Goal: Task Accomplishment & Management: Manage account settings

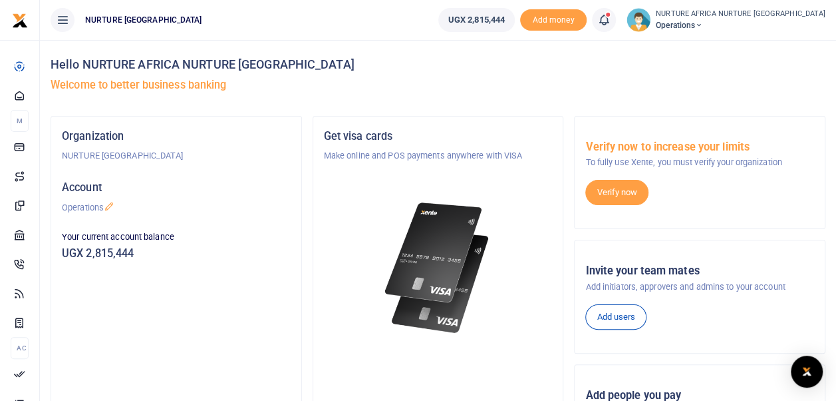
click at [611, 21] on icon at bounding box center [604, 20] width 13 height 15
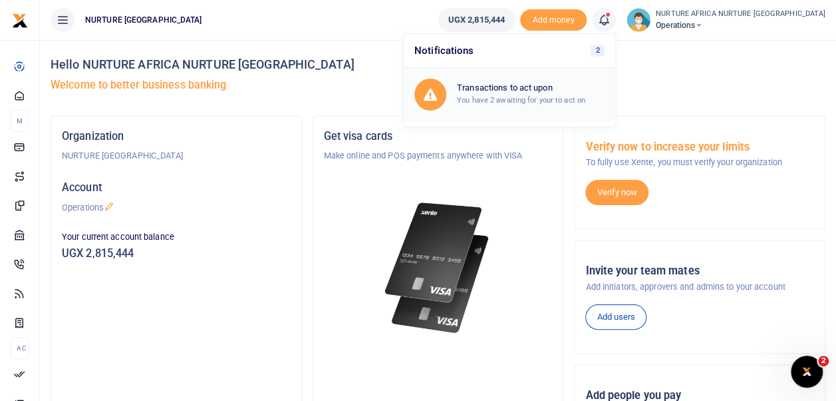
click at [546, 102] on small "You have 2 awaiting for your to act on" at bounding box center [521, 99] width 128 height 9
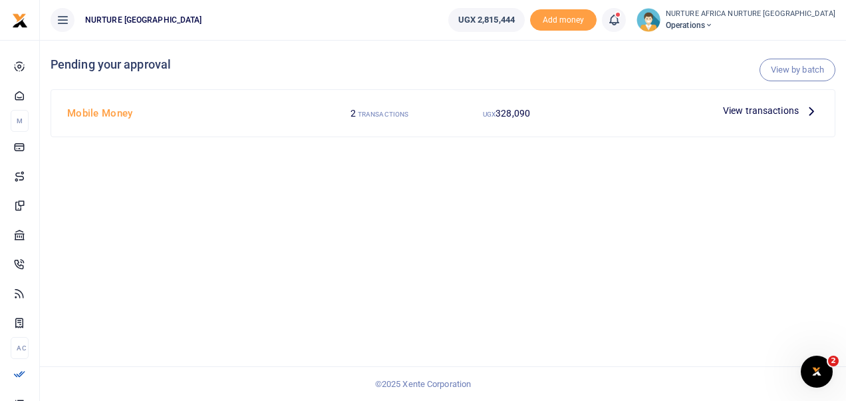
click at [741, 106] on span "View transactions" at bounding box center [761, 110] width 76 height 15
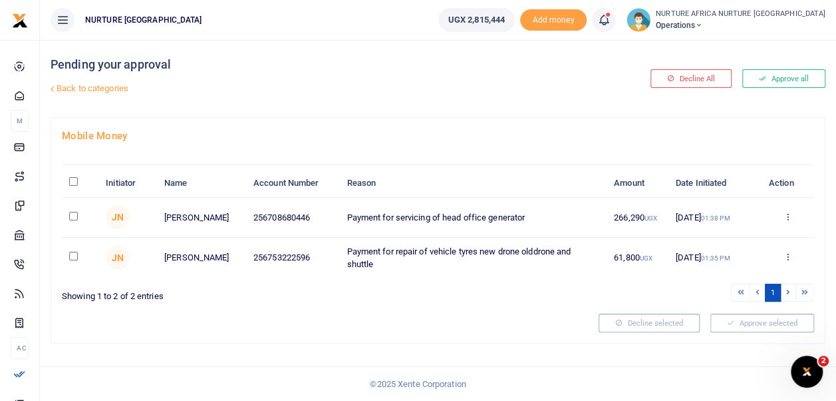
click at [74, 186] on input "\a \a : activate to sort column descending" at bounding box center [73, 181] width 9 height 9
checkbox input "true"
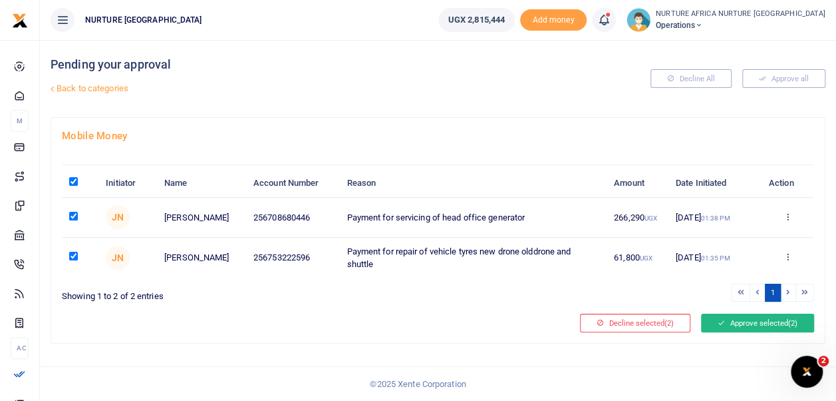
click at [736, 330] on button "Approve selected (2)" at bounding box center [757, 322] width 113 height 19
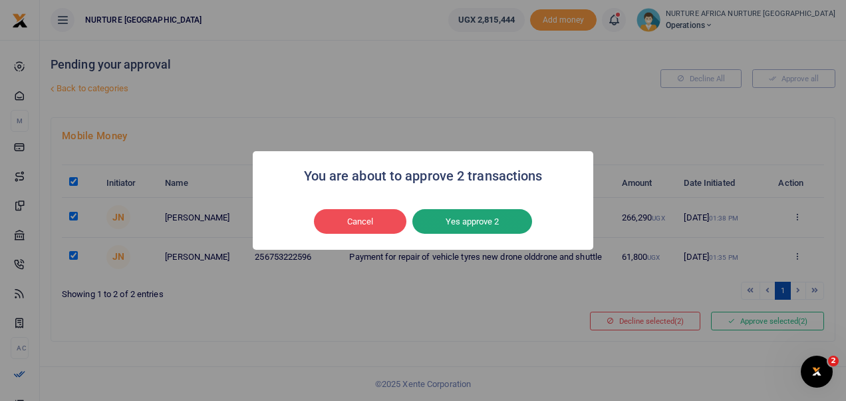
click at [472, 221] on button "Yes approve 2" at bounding box center [473, 221] width 120 height 25
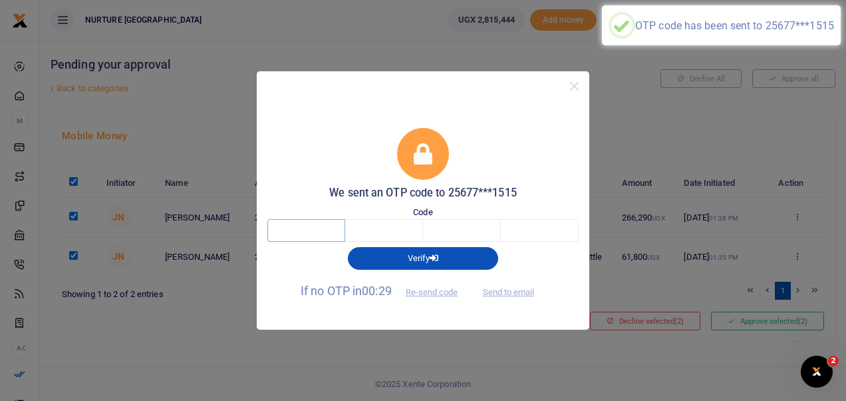
click at [314, 230] on input "text" at bounding box center [307, 230] width 78 height 23
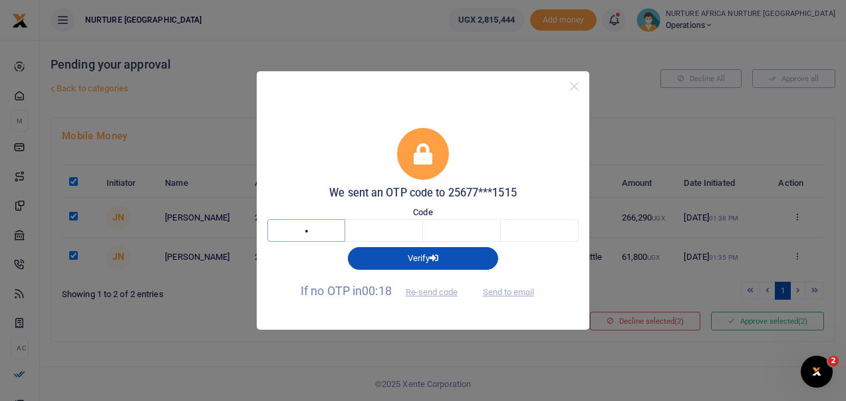
type input "2"
type input "4"
type input "2"
type input "4"
